Goal: Information Seeking & Learning: Learn about a topic

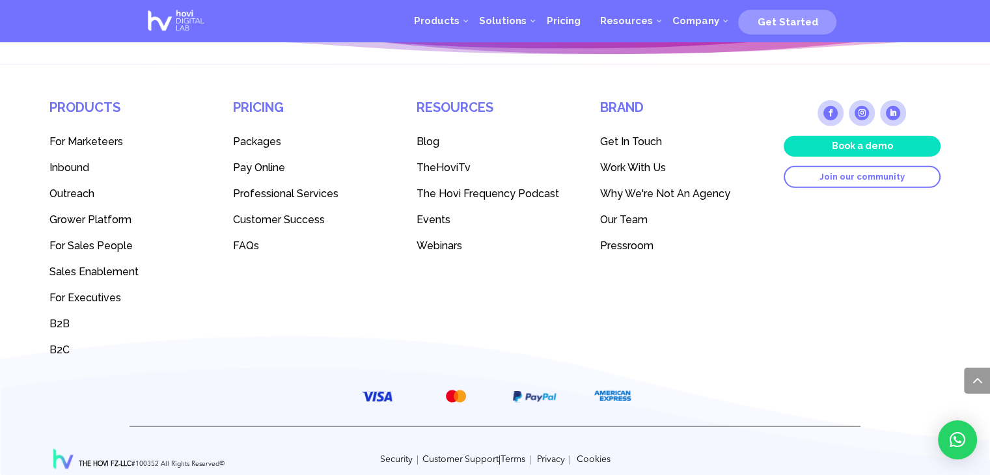
scroll to position [3693, 0]
click at [436, 135] on span "Blog" at bounding box center [428, 141] width 23 height 12
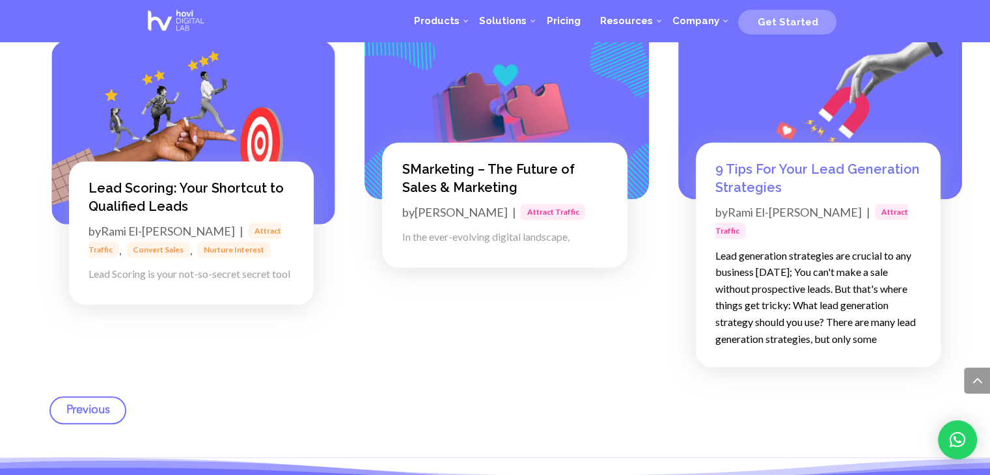
scroll to position [811, 0]
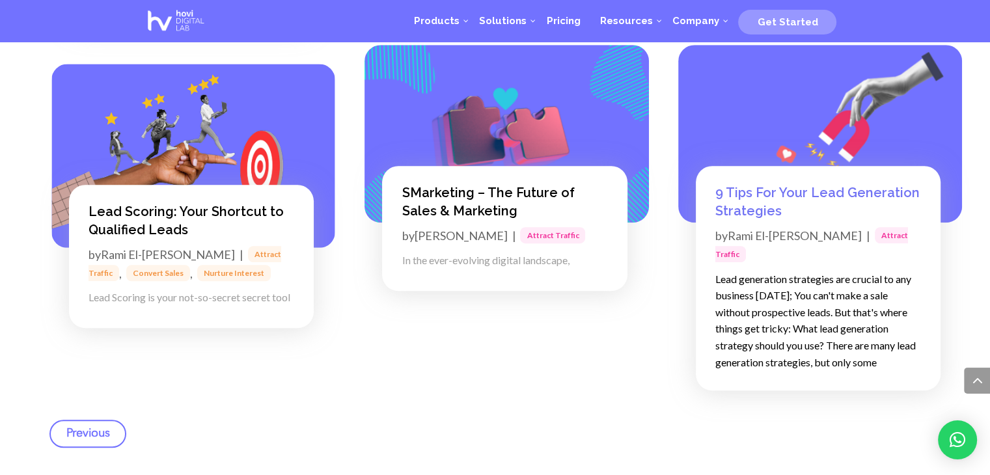
click at [784, 184] on h2 "9 Tips For Your Lead Generation Strategies" at bounding box center [819, 205] width 206 height 43
click at [784, 185] on link "9 Tips For Your Lead Generation Strategies" at bounding box center [818, 202] width 204 height 34
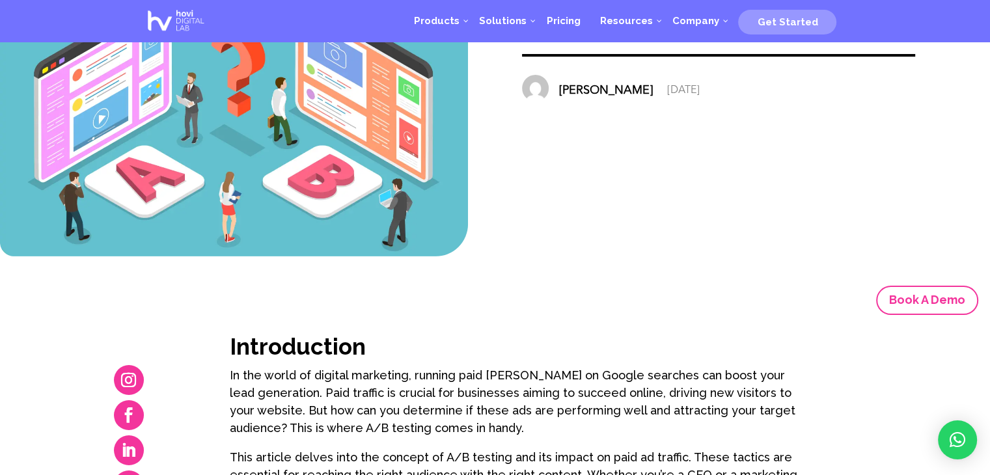
scroll to position [107, 0]
